Goal: Task Accomplishment & Management: Manage account settings

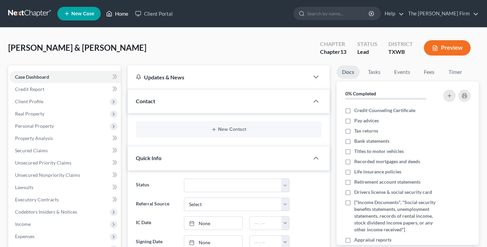
scroll to position [649, 0]
click at [115, 9] on link "Home" at bounding box center [117, 14] width 29 height 12
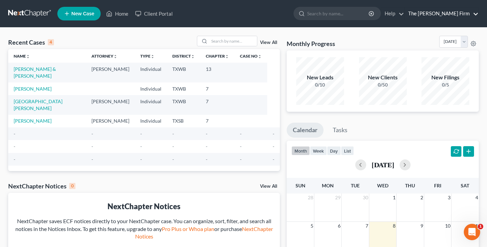
click at [457, 12] on link "The Lott Firm" at bounding box center [442, 14] width 74 height 12
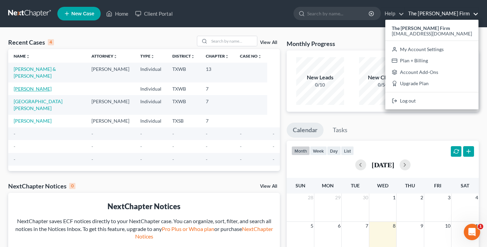
click at [35, 86] on link "Jackson, Diane" at bounding box center [33, 89] width 38 height 6
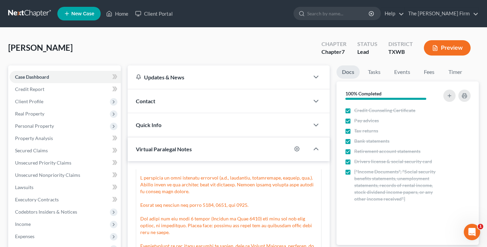
click at [118, 22] on ul "New Case Home Client Portal - No Result - See all results Or Press Enter... Hel…" at bounding box center [268, 14] width 422 height 18
click at [122, 13] on link "Home" at bounding box center [117, 14] width 29 height 12
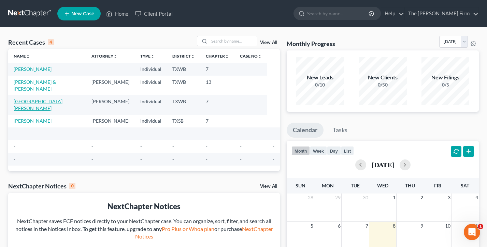
click at [34, 99] on link "Bergamo, Katherine" at bounding box center [38, 105] width 49 height 13
select select "10"
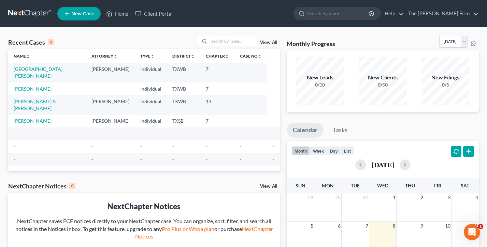
click at [38, 118] on link "Shorter, LaWarren" at bounding box center [33, 121] width 38 height 6
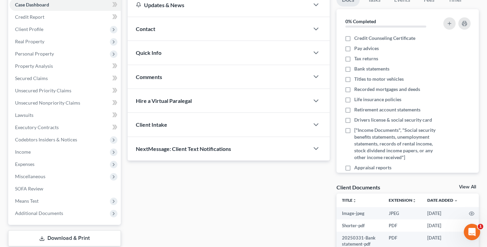
scroll to position [95, 0]
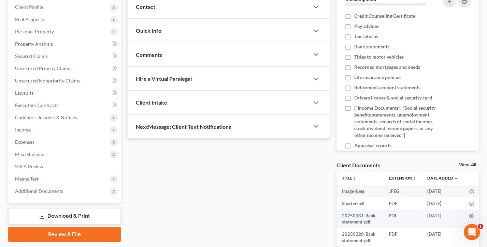
click at [182, 79] on span "Hire a Virtual Paralegal" at bounding box center [164, 78] width 56 height 6
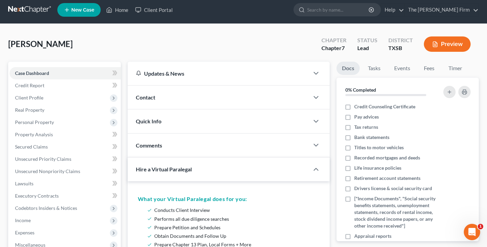
scroll to position [0, 0]
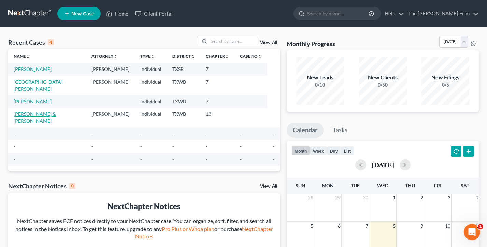
click at [40, 111] on link "Gilliam, Hunter & Brannon, Ashlyn" at bounding box center [35, 117] width 42 height 13
select select "10"
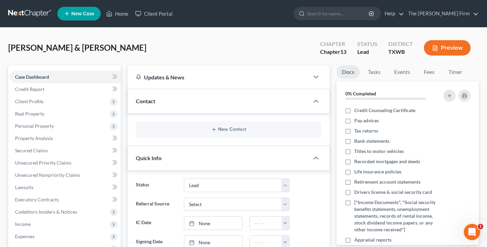
click at [109, 20] on ul "New Case Home Client Portal - No Result - See all results Or Press Enter... Hel…" at bounding box center [268, 14] width 422 height 18
click at [119, 11] on link "Home" at bounding box center [117, 14] width 29 height 12
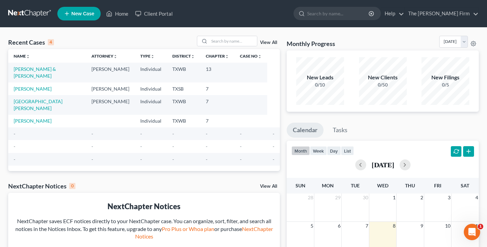
click at [271, 43] on link "View All" at bounding box center [268, 42] width 17 height 5
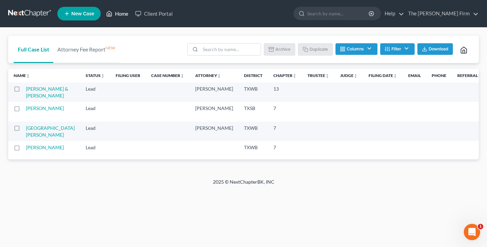
click at [119, 12] on link "Home" at bounding box center [117, 14] width 29 height 12
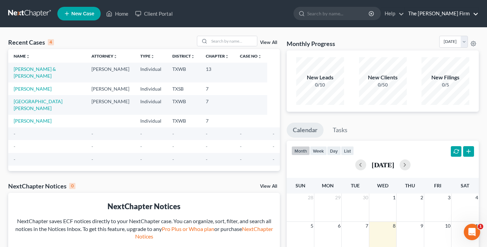
click at [458, 13] on link "The Lott Firm" at bounding box center [442, 14] width 74 height 12
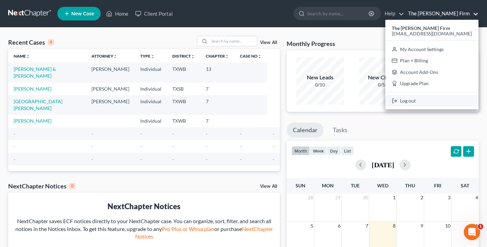
click at [433, 100] on link "Log out" at bounding box center [431, 101] width 93 height 12
